Goal: Task Accomplishment & Management: Complete application form

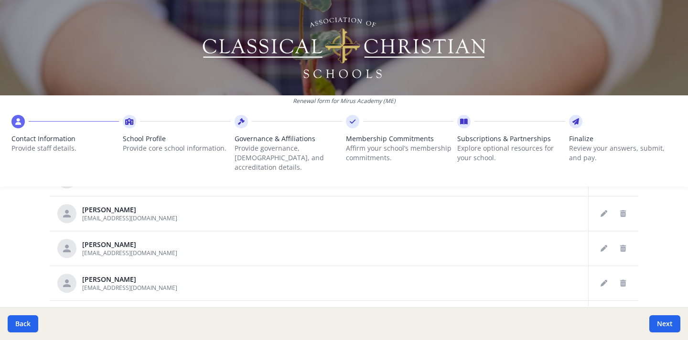
scroll to position [593, 0]
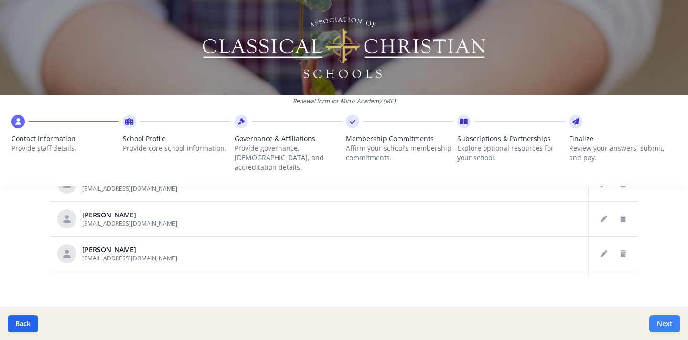
click at [666, 323] on button "Next" at bounding box center [664, 324] width 31 height 17
type input "[PHONE_NUMBER]"
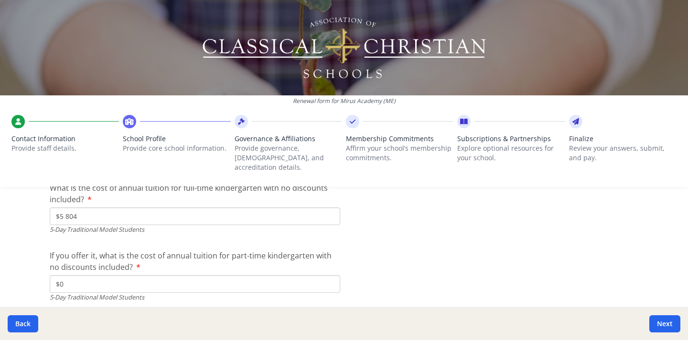
scroll to position [2530, 0]
